Goal: Task Accomplishment & Management: Complete application form

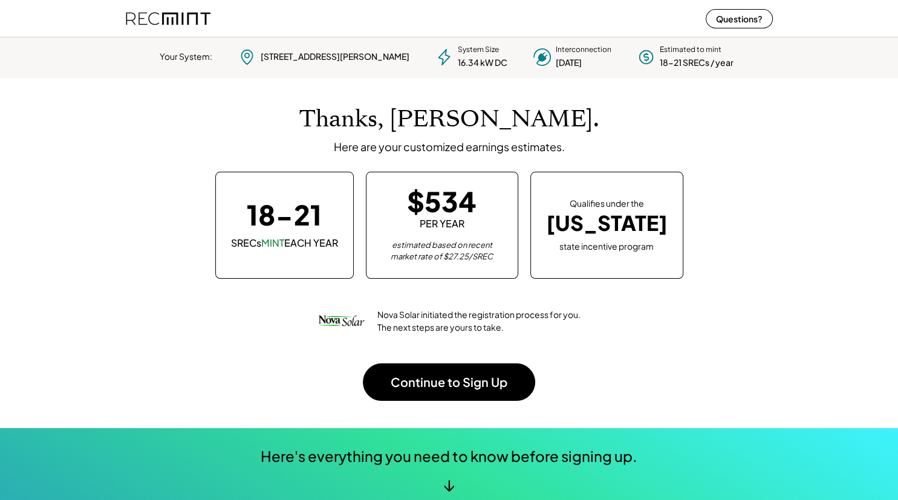
scroll to position [170, 338]
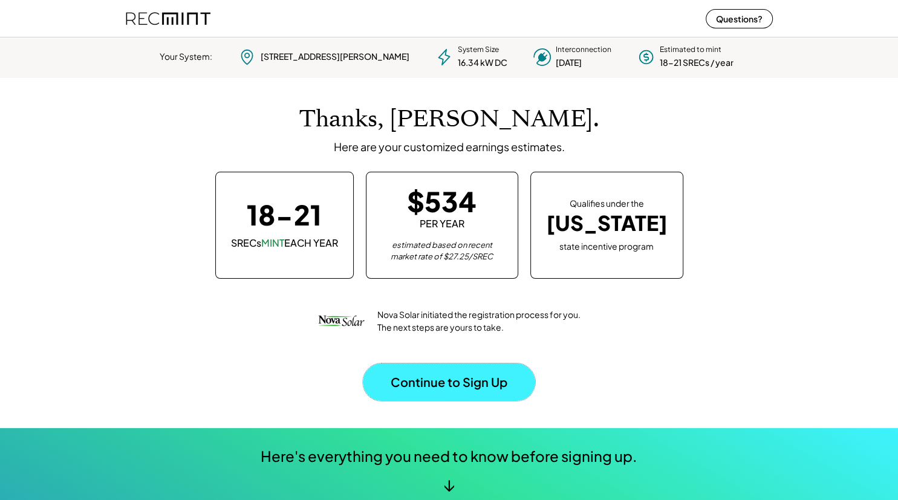
click at [467, 383] on button "Continue to Sign Up" at bounding box center [449, 383] width 172 height 38
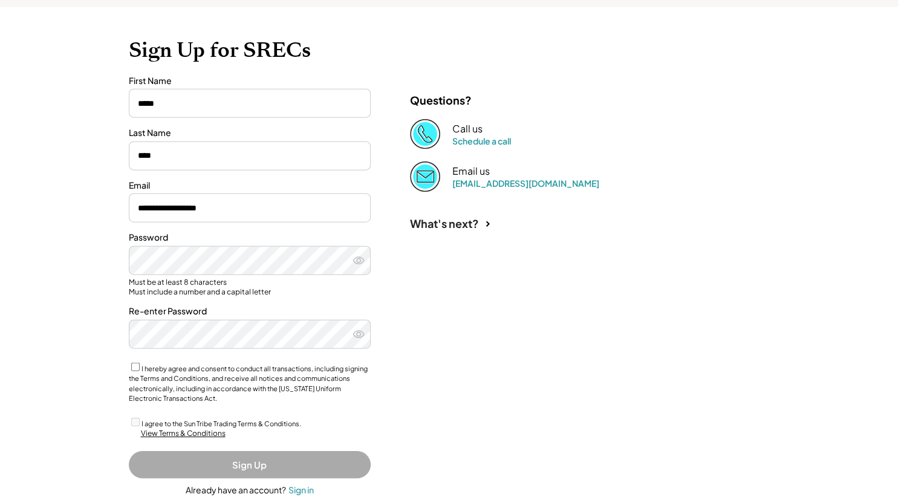
scroll to position [118, 0]
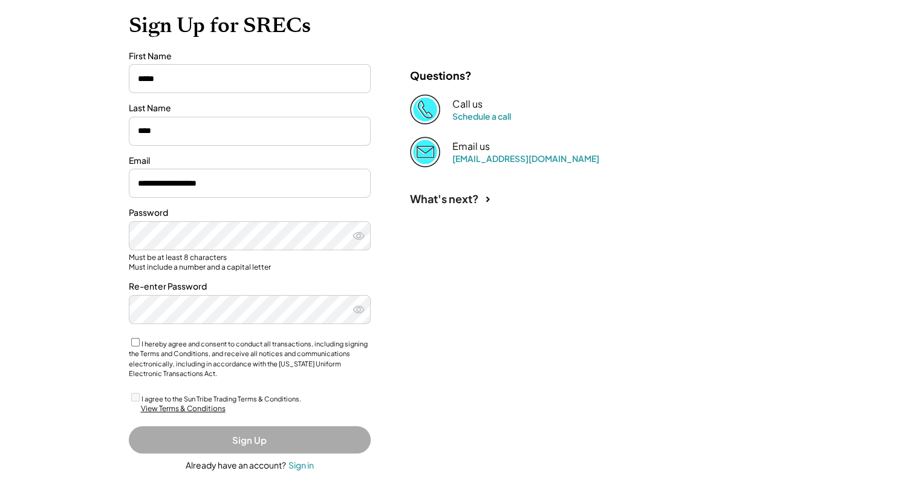
click at [93, 273] on div "**********" at bounding box center [449, 192] width 898 height 620
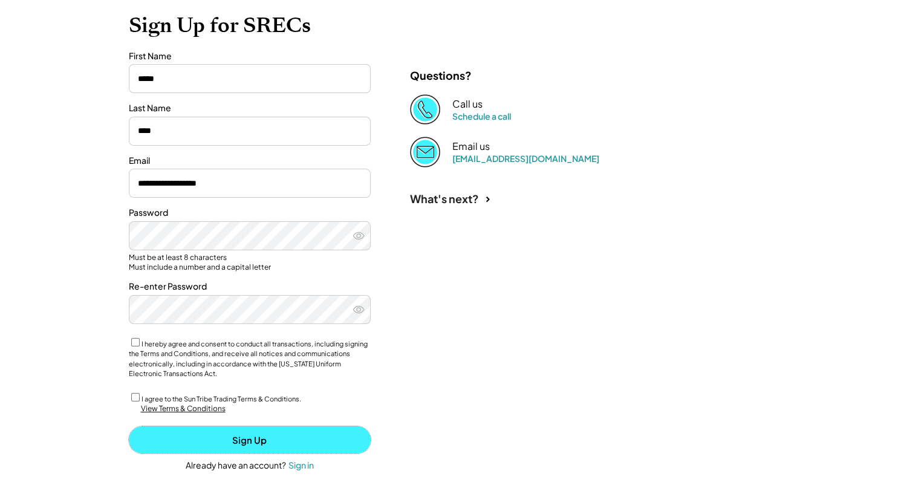
click at [256, 437] on button "Sign Up" at bounding box center [250, 439] width 242 height 27
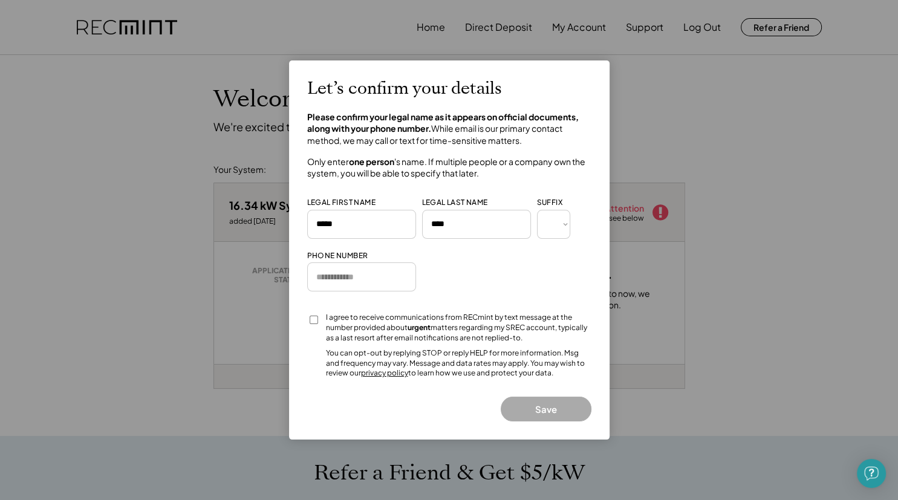
click at [318, 272] on input "input" at bounding box center [361, 277] width 109 height 29
drag, startPoint x: 390, startPoint y: 276, endPoint x: 305, endPoint y: 283, distance: 84.4
click at [308, 283] on input "input" at bounding box center [361, 277] width 109 height 29
type input "**********"
click at [536, 405] on button "Save" at bounding box center [546, 409] width 91 height 25
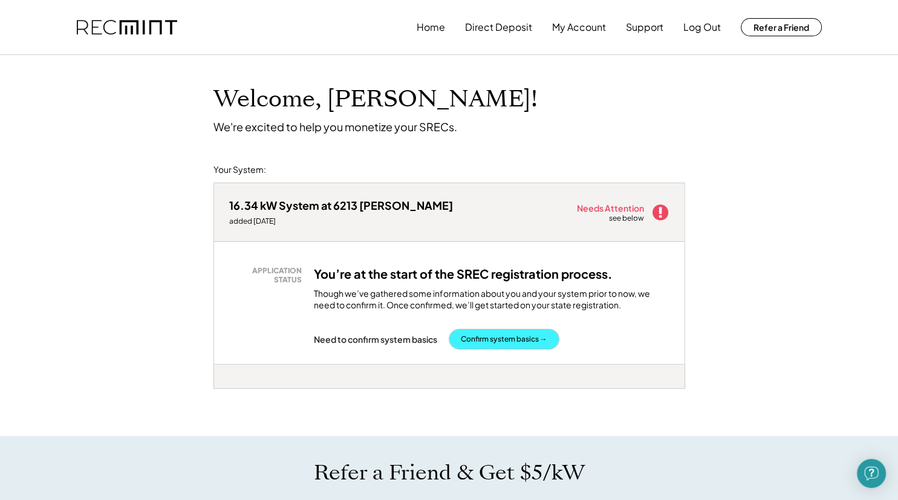
click at [496, 340] on button "Confirm system basics →" at bounding box center [503, 339] width 109 height 19
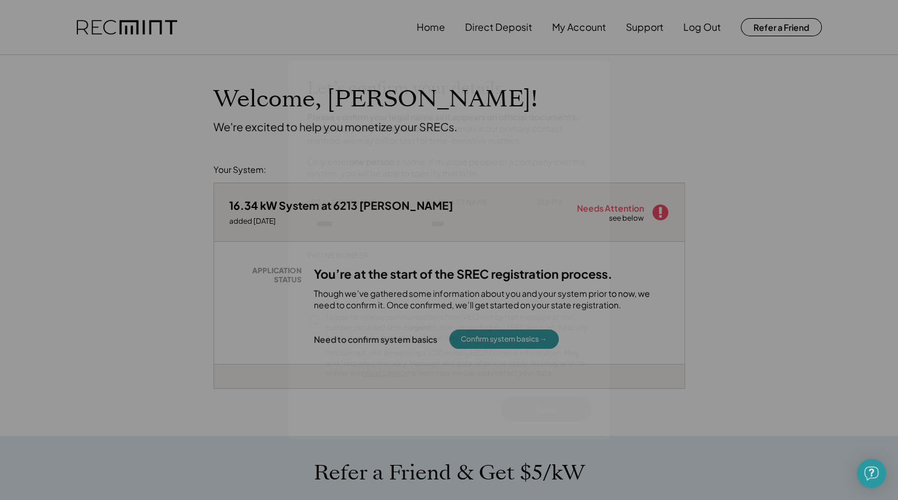
type input "**********"
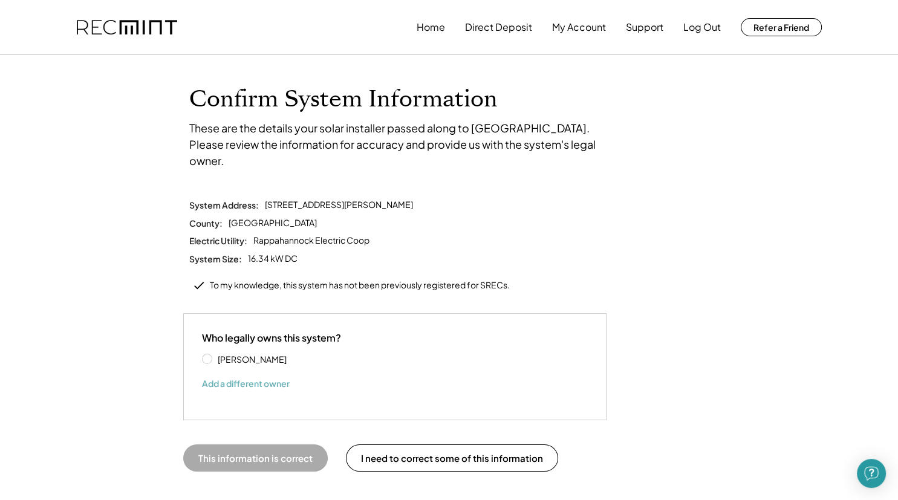
click at [230, 374] on button "Add a different owner" at bounding box center [246, 383] width 88 height 18
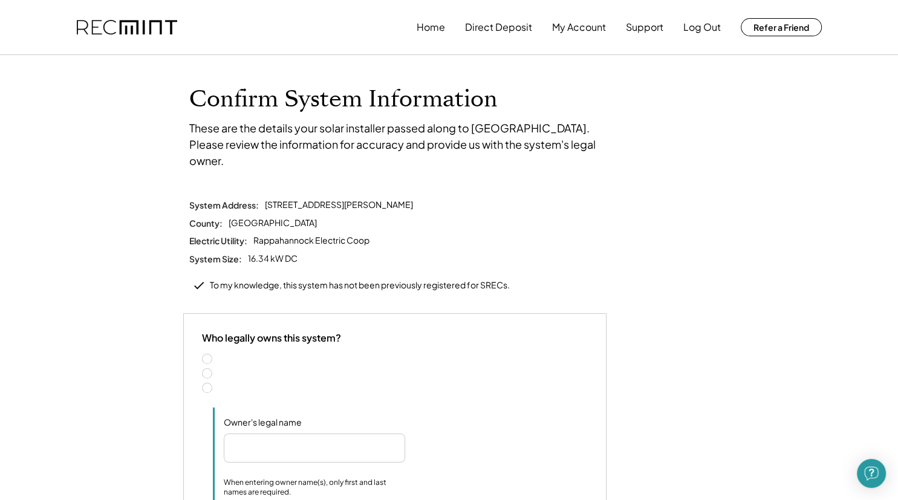
click at [214, 370] on label "Two people" at bounding box center [401, 374] width 374 height 8
click at [251, 434] on input "input" at bounding box center [293, 448] width 139 height 29
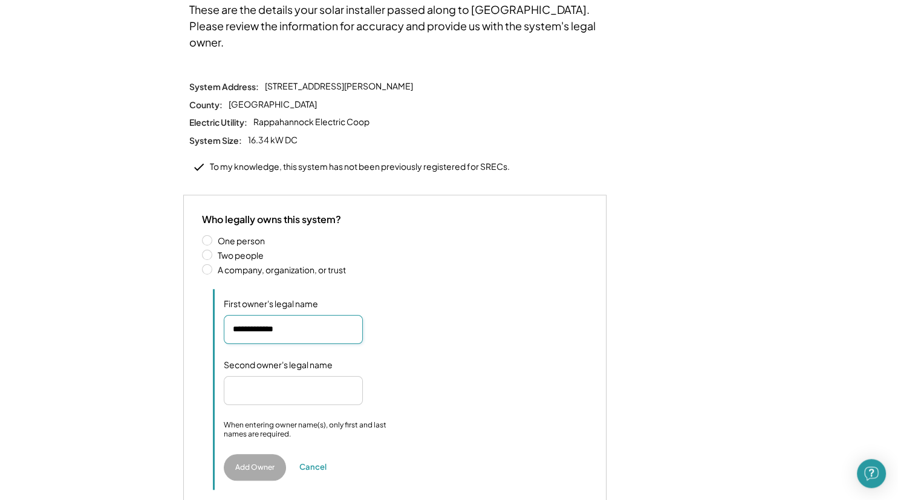
scroll to position [128, 0]
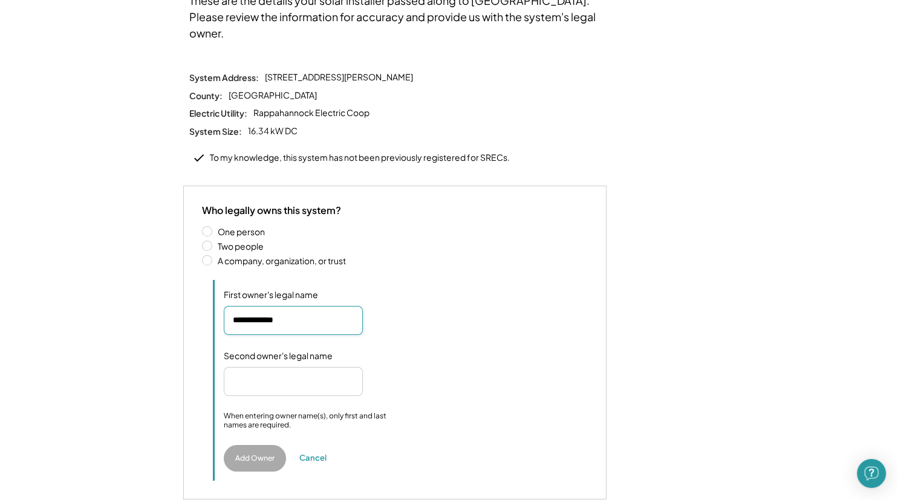
type input "**********"
click at [252, 367] on input "input" at bounding box center [293, 381] width 139 height 29
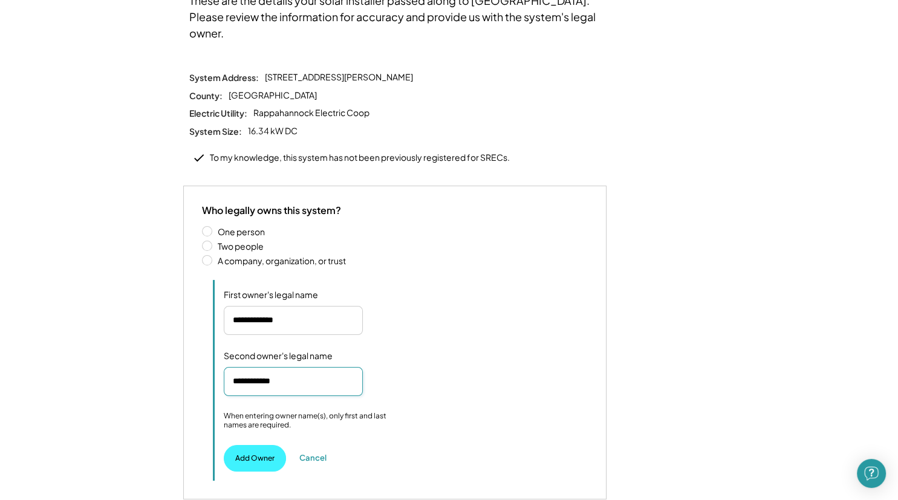
type input "**********"
click at [255, 445] on button "Add Owner" at bounding box center [255, 458] width 62 height 27
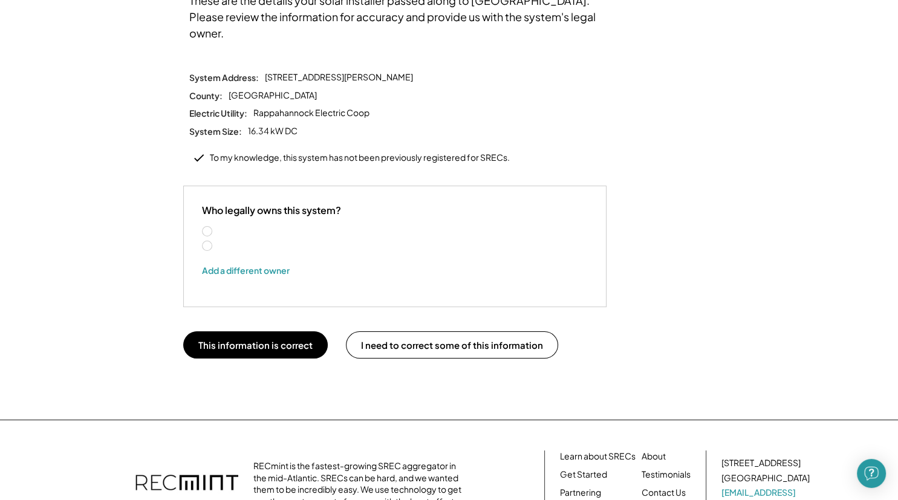
click at [214, 242] on label "[PERSON_NAME] & [PERSON_NAME]" at bounding box center [291, 246] width 154 height 8
click at [214, 242] on label "Peter L. Hunt & Judy C. Hunt" at bounding box center [291, 246] width 154 height 8
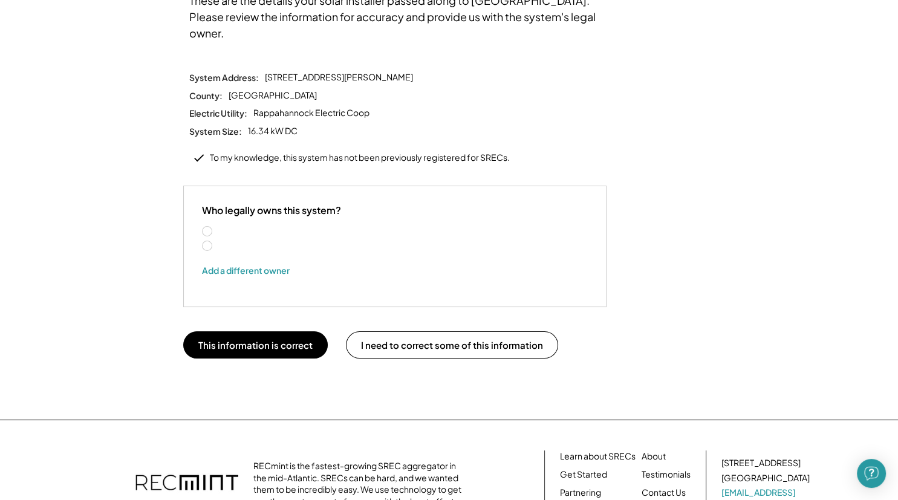
drag, startPoint x: 207, startPoint y: 226, endPoint x: 214, endPoint y: 224, distance: 6.3
click at [214, 226] on div "Peter Hunt Peter L. Hunt & Judy C. Hunt" at bounding box center [285, 239] width 166 height 27
click at [243, 242] on label "Peter L. Hunt & Judy C. Hunt" at bounding box center [291, 246] width 154 height 8
click at [214, 242] on label "Peter L. Hunt & Judy C. Hunt" at bounding box center [291, 246] width 154 height 8
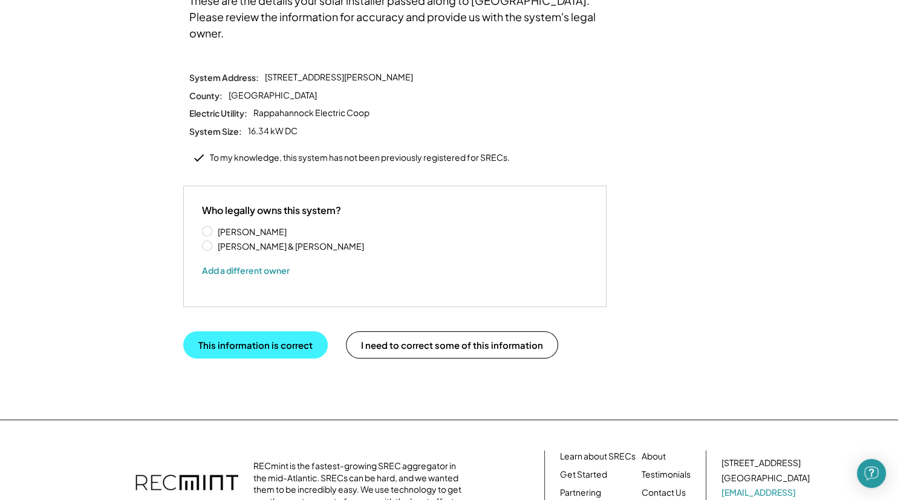
click at [270, 331] on button "This information is correct" at bounding box center [255, 344] width 145 height 27
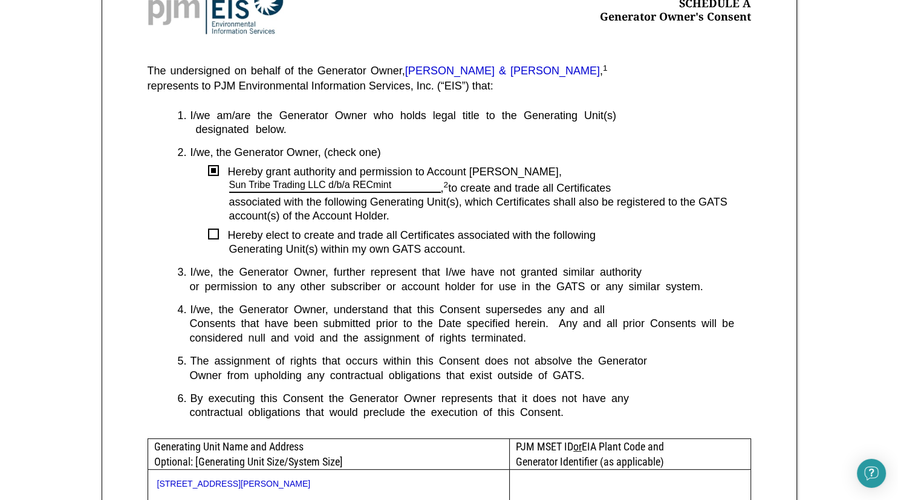
scroll to position [255, 0]
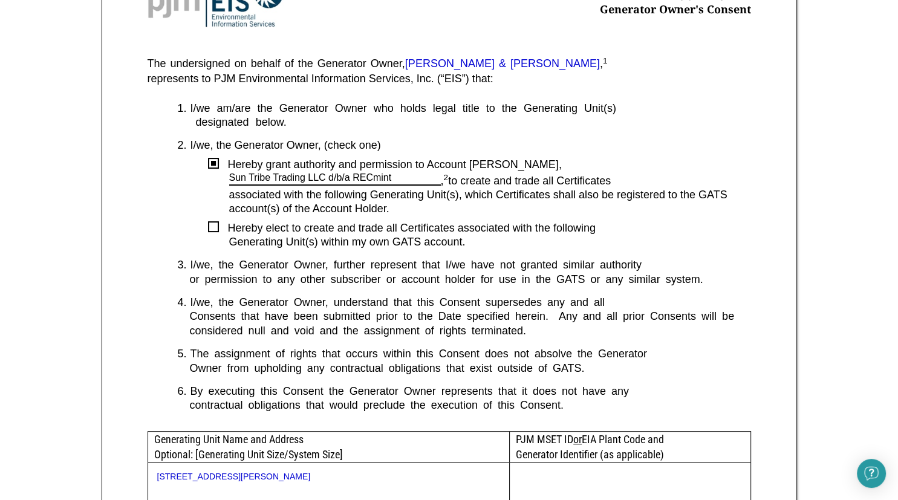
click at [214, 160] on div at bounding box center [213, 163] width 11 height 11
click at [216, 224] on div at bounding box center [213, 226] width 11 height 11
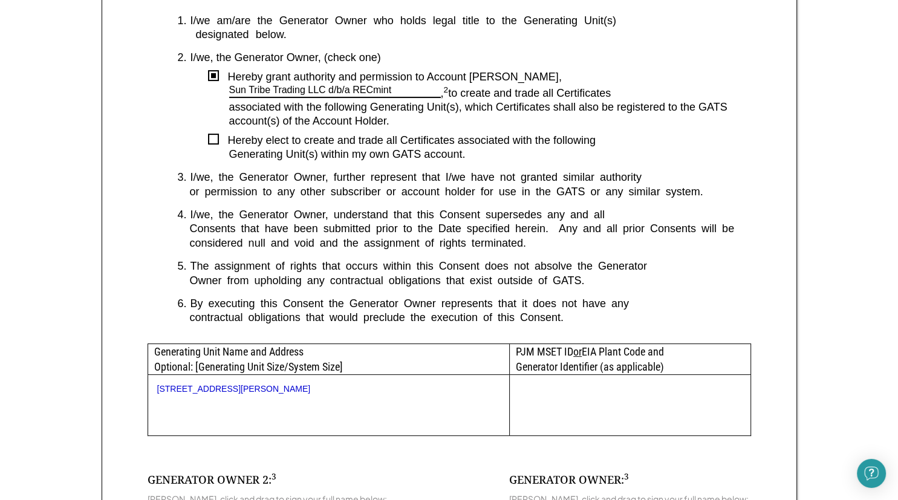
scroll to position [383, 0]
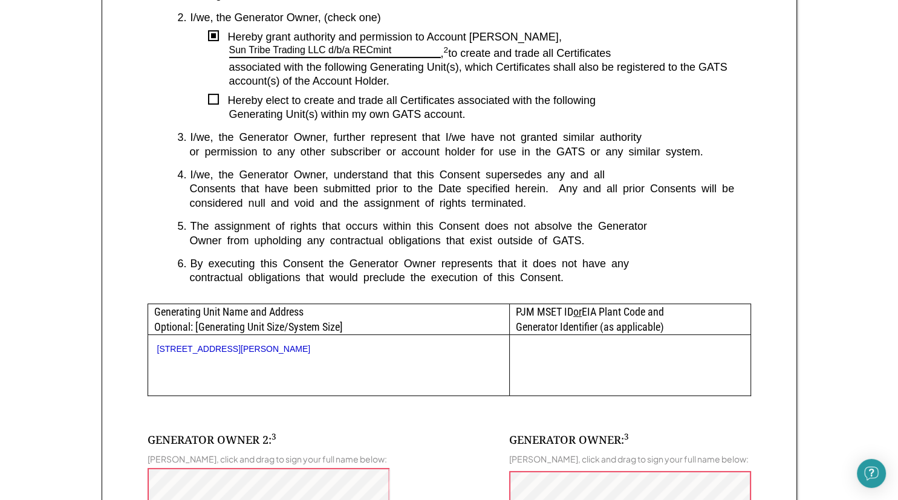
click at [213, 97] on div at bounding box center [213, 99] width 11 height 11
click at [214, 97] on div at bounding box center [213, 99] width 11 height 11
click at [296, 154] on div "or permission to any other subscriber or account holder for use in the GATS or …" at bounding box center [464, 152] width 573 height 14
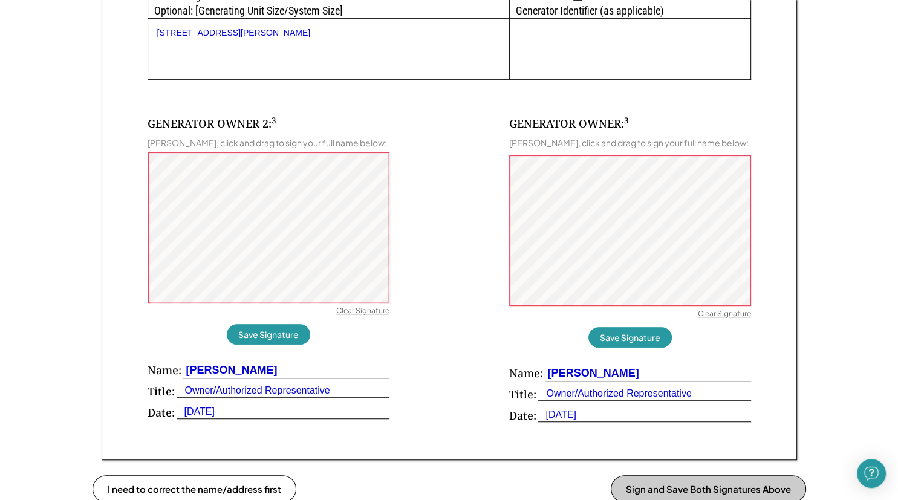
scroll to position [702, 0]
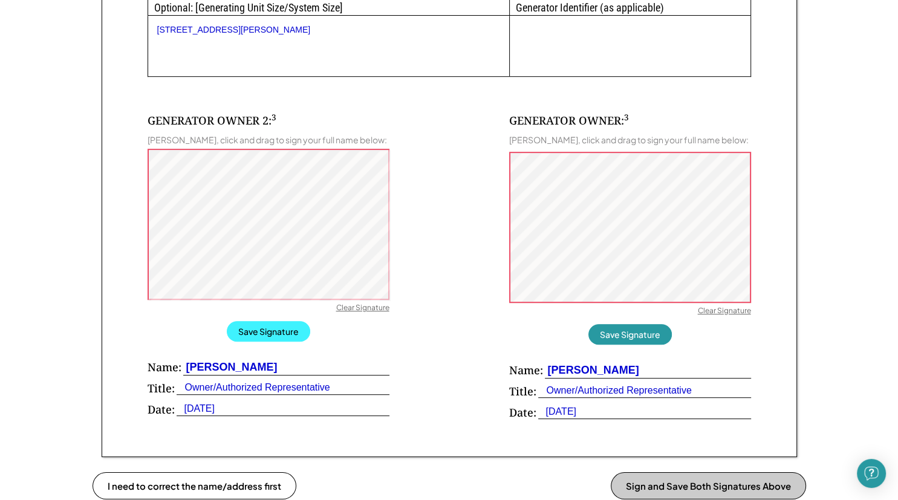
click at [289, 331] on button "Save Signature" at bounding box center [268, 331] width 83 height 21
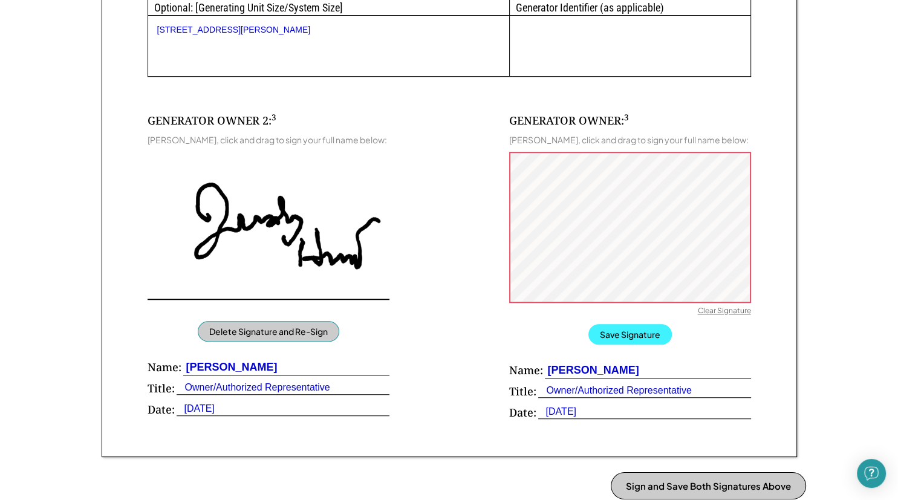
click at [628, 330] on button "Save Signature" at bounding box center [630, 334] width 83 height 21
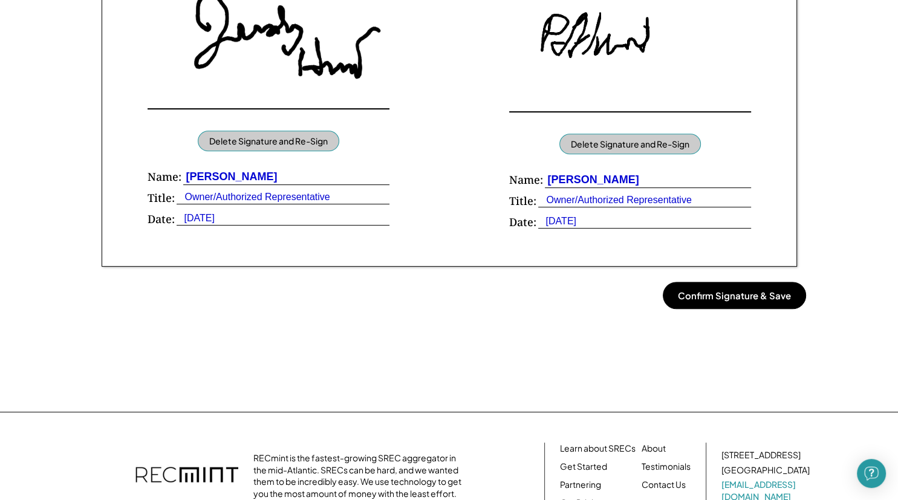
scroll to position [894, 0]
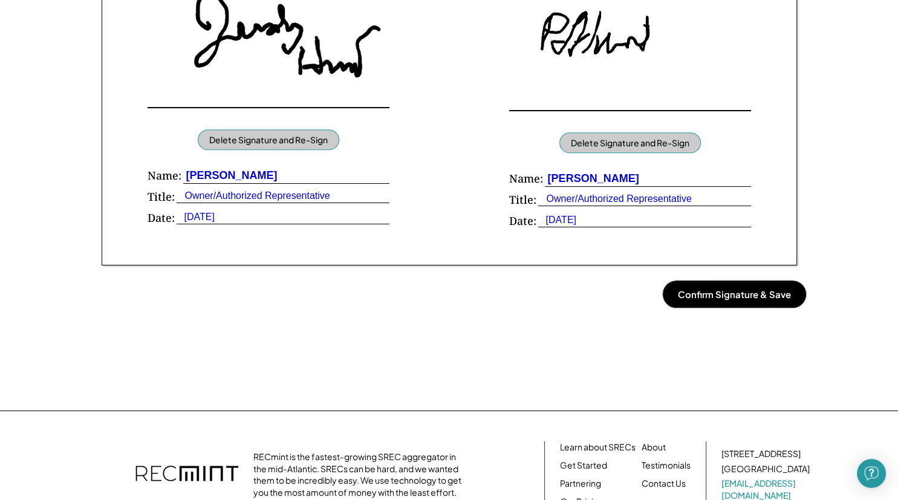
click at [703, 293] on button "Confirm Signature & Save" at bounding box center [734, 294] width 143 height 27
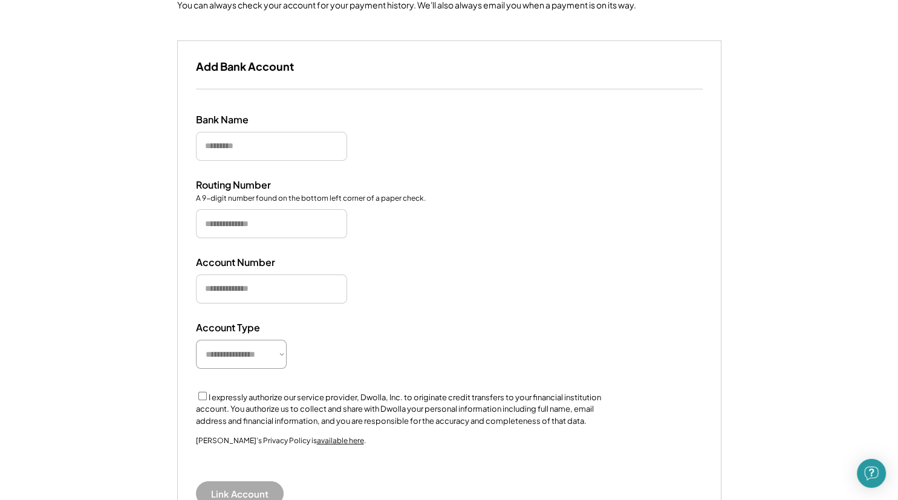
scroll to position [64, 0]
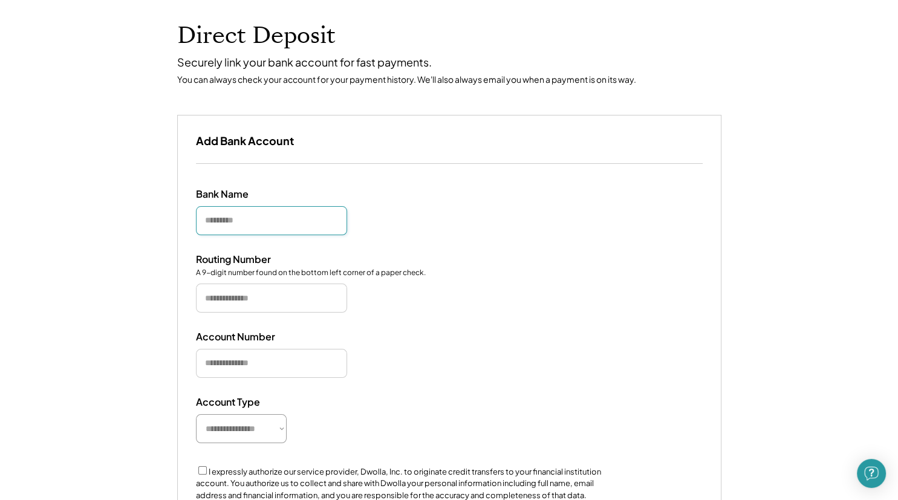
click at [230, 221] on input "input" at bounding box center [271, 220] width 151 height 29
click at [232, 224] on input "input" at bounding box center [271, 220] width 151 height 29
type input "**********"
click at [220, 295] on input "input" at bounding box center [271, 298] width 151 height 29
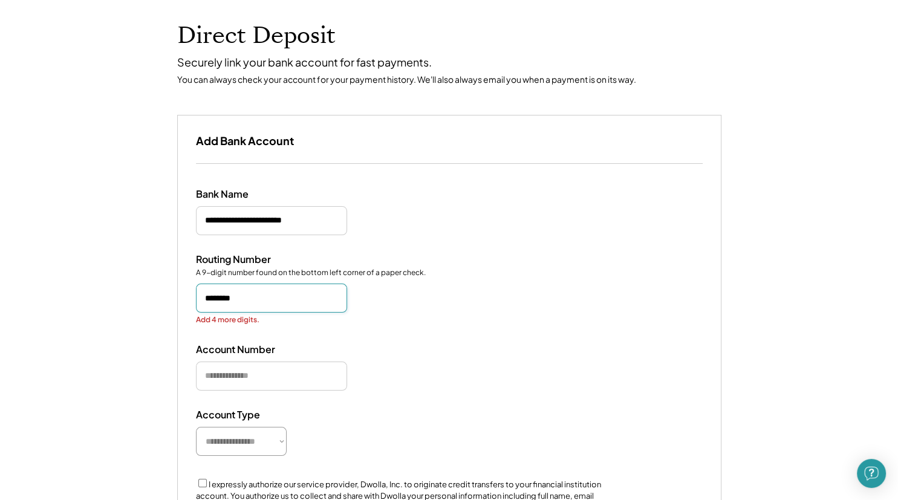
type input "*********"
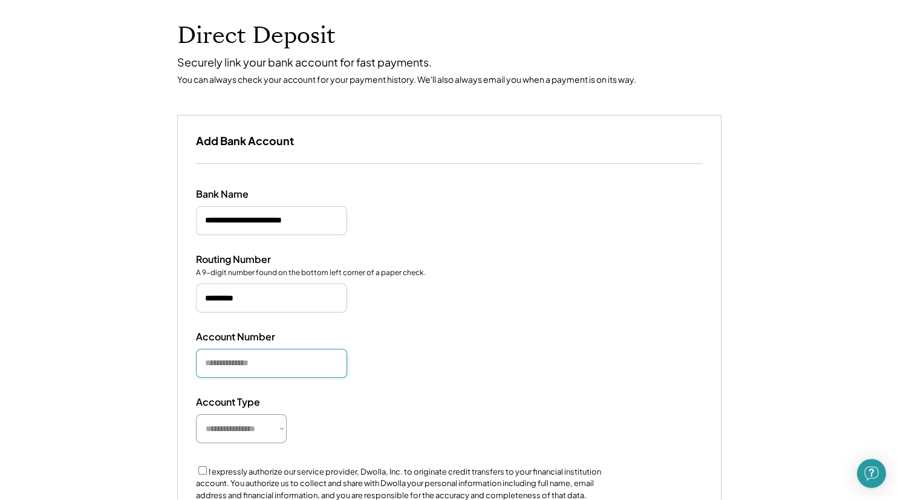
click at [219, 362] on input "input" at bounding box center [271, 363] width 151 height 29
type input "**********"
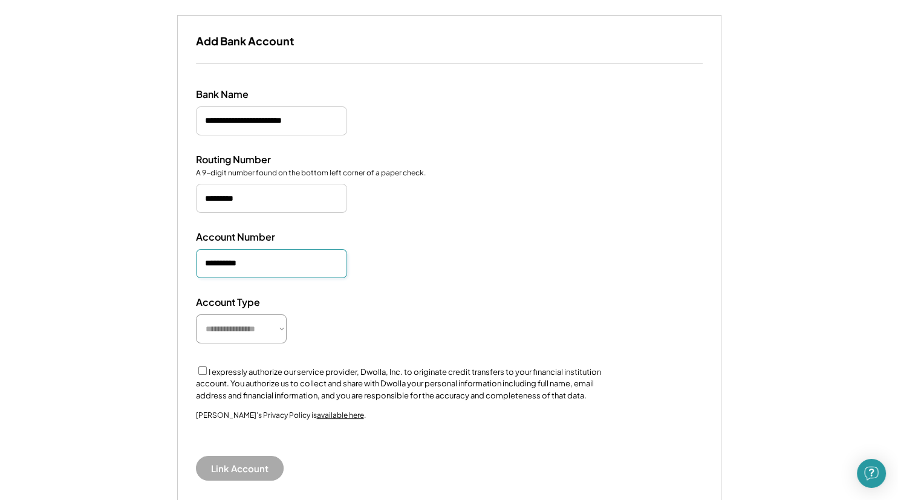
scroll to position [191, 0]
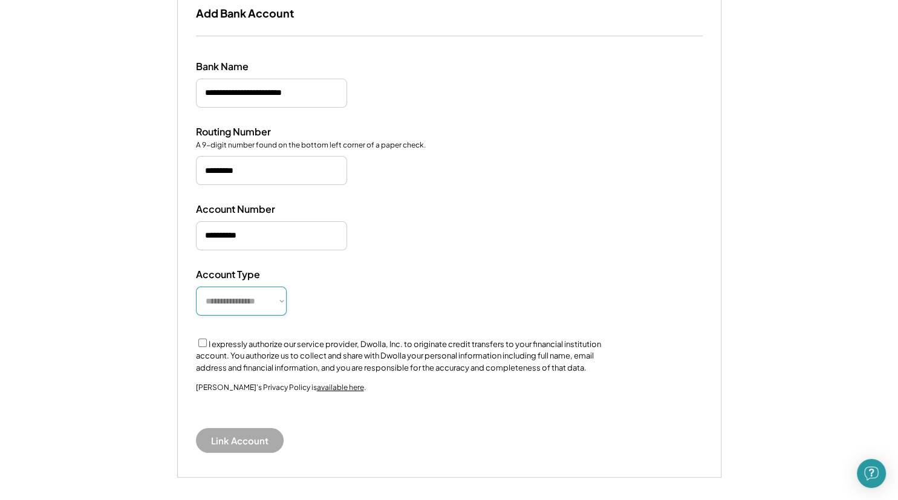
click at [196, 287] on select "**********" at bounding box center [241, 301] width 91 height 29
select select "**********"
click option "********" at bounding box center [0, 0] width 0 height 0
click at [245, 440] on button "Link Account" at bounding box center [240, 440] width 88 height 25
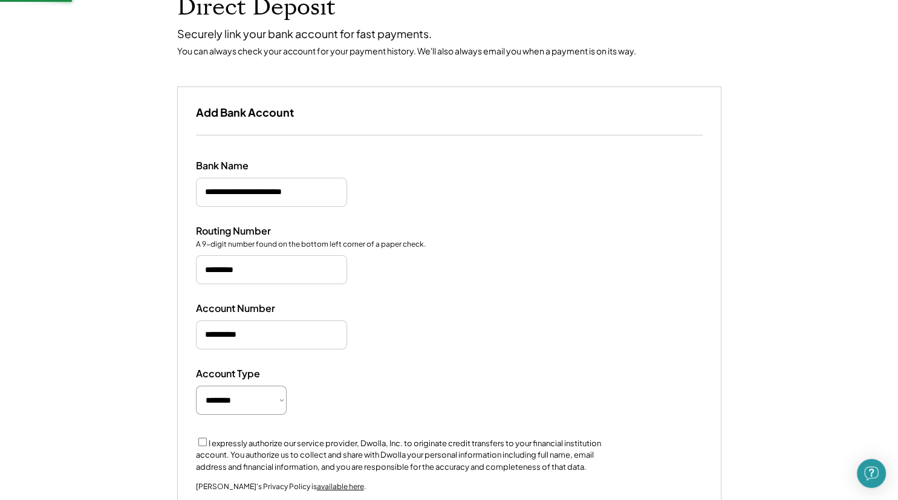
scroll to position [85, 0]
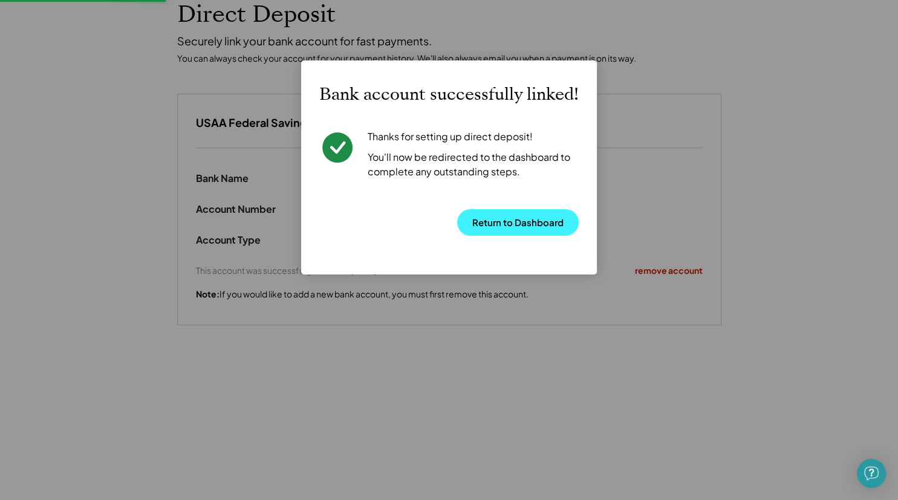
click at [521, 223] on button "Return to Dashboard" at bounding box center [518, 222] width 122 height 27
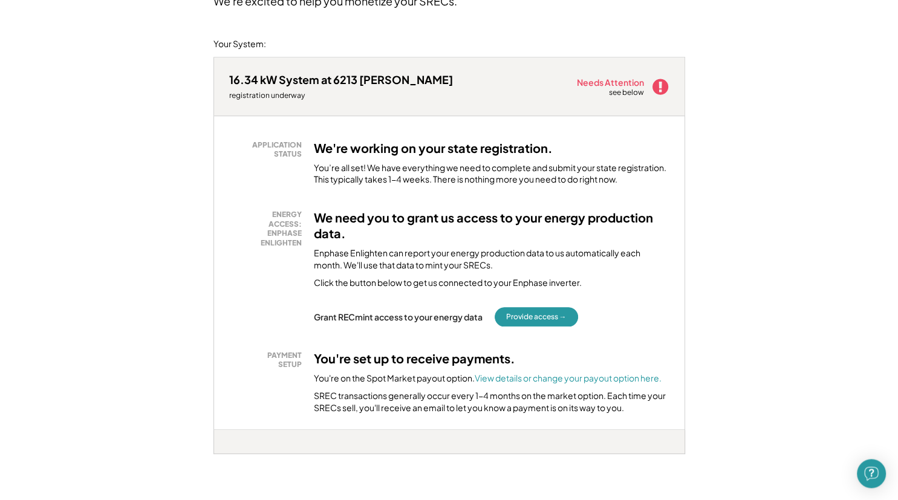
scroll to position [128, 0]
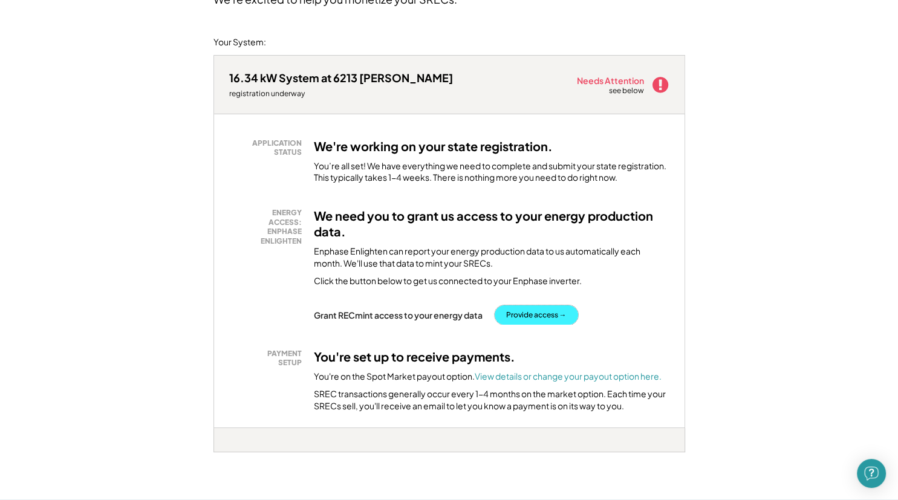
click at [531, 313] on button "Provide access →" at bounding box center [536, 314] width 83 height 19
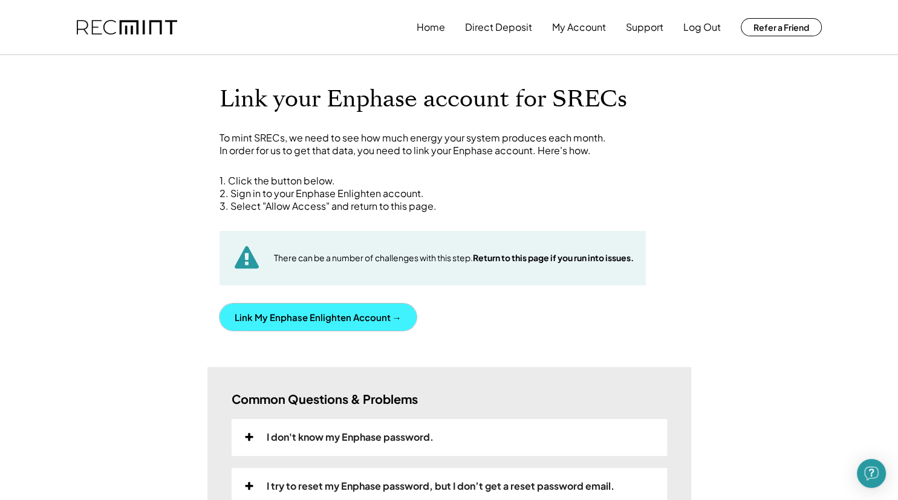
click at [288, 316] on button "Link My Enphase Enlighten Account →" at bounding box center [318, 317] width 197 height 27
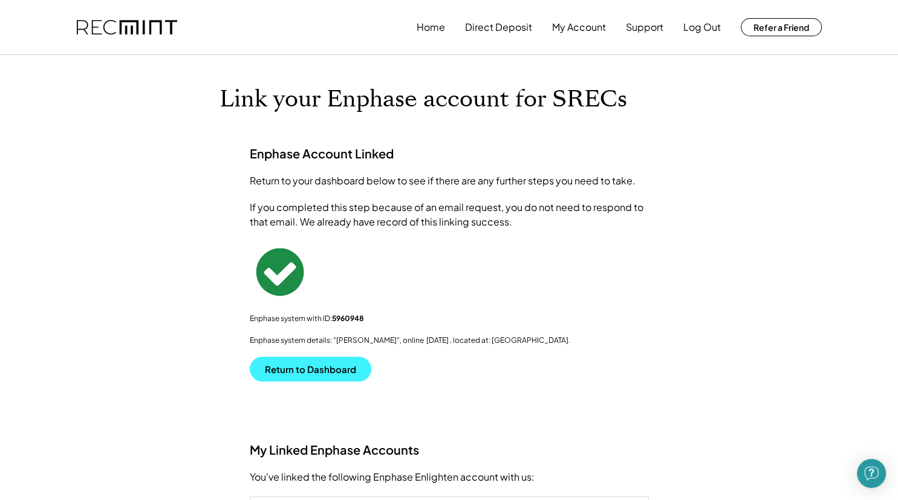
click at [328, 367] on button "Return to Dashboard" at bounding box center [311, 369] width 122 height 25
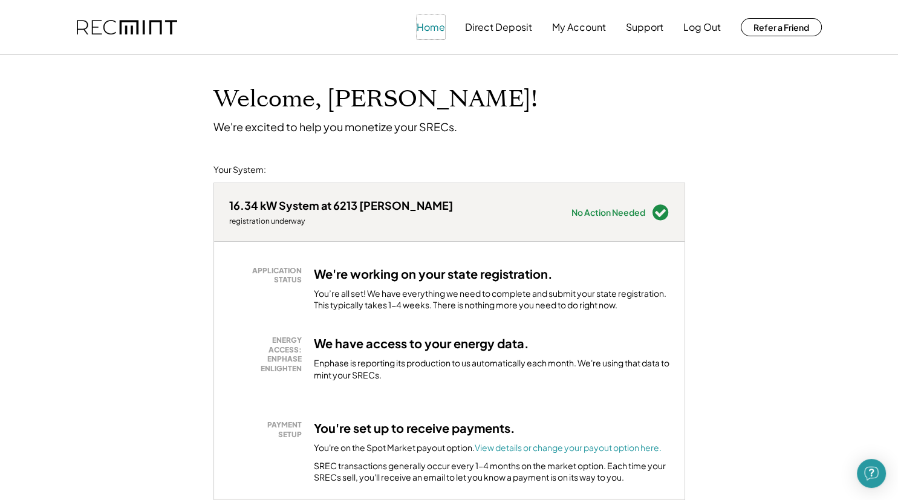
click at [432, 27] on button "Home" at bounding box center [431, 27] width 28 height 24
click at [432, 28] on button "Home" at bounding box center [431, 27] width 28 height 24
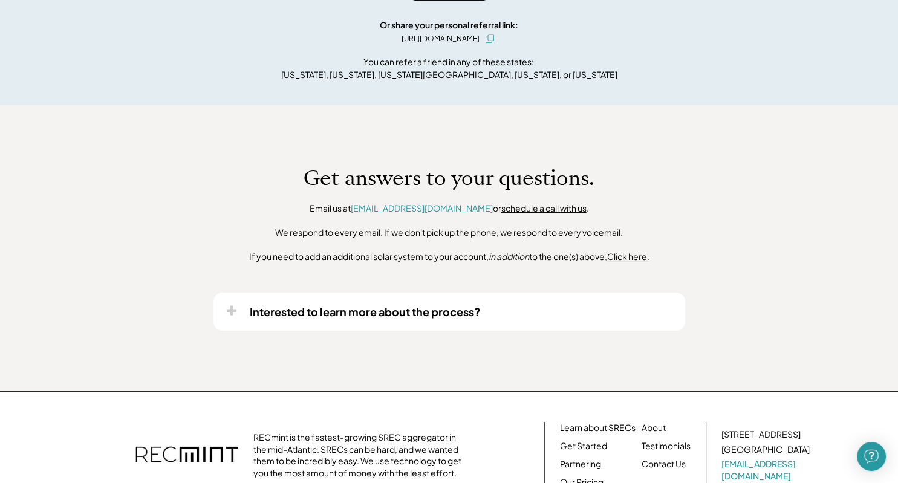
scroll to position [873, 0]
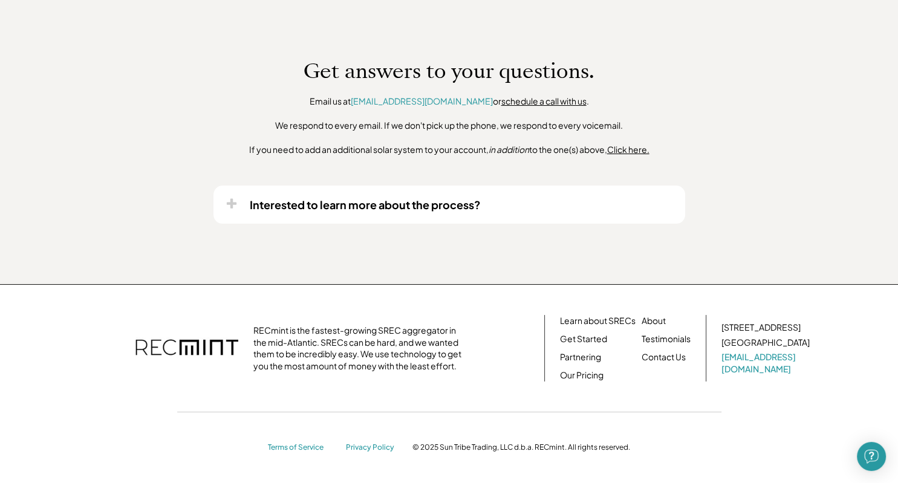
click at [313, 200] on div "Interested to learn more about the process?" at bounding box center [365, 205] width 231 height 14
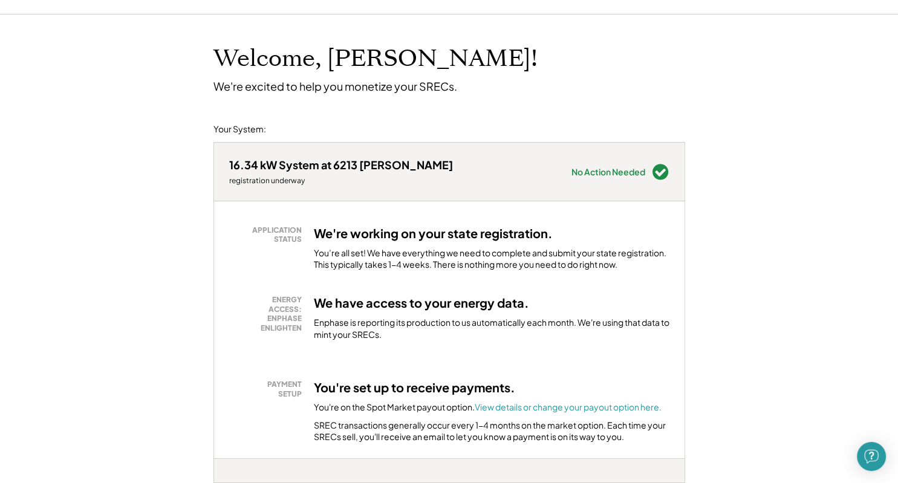
scroll to position [0, 0]
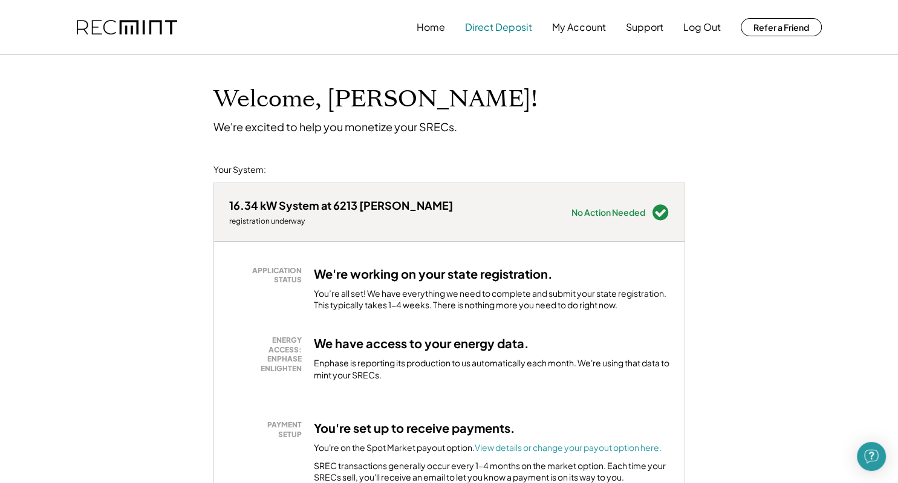
click at [510, 27] on button "Direct Deposit" at bounding box center [498, 27] width 67 height 24
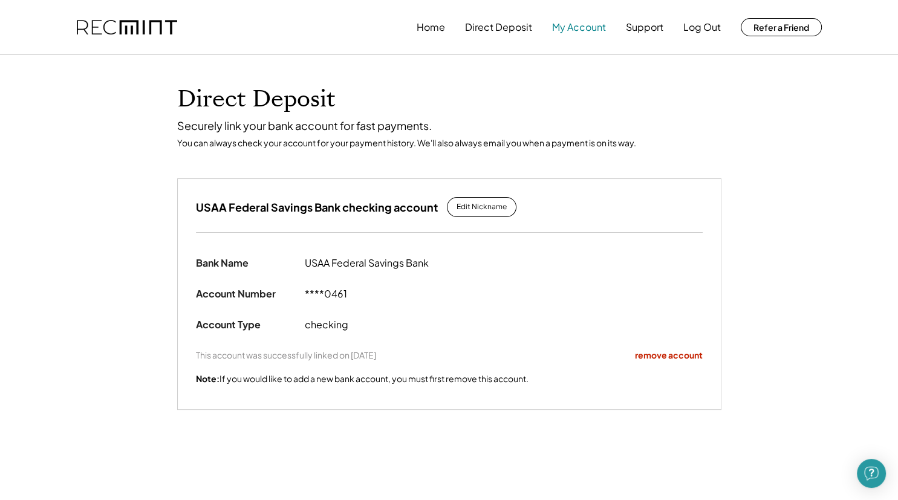
click at [585, 26] on button "My Account" at bounding box center [579, 27] width 54 height 24
